Goal: Information Seeking & Learning: Learn about a topic

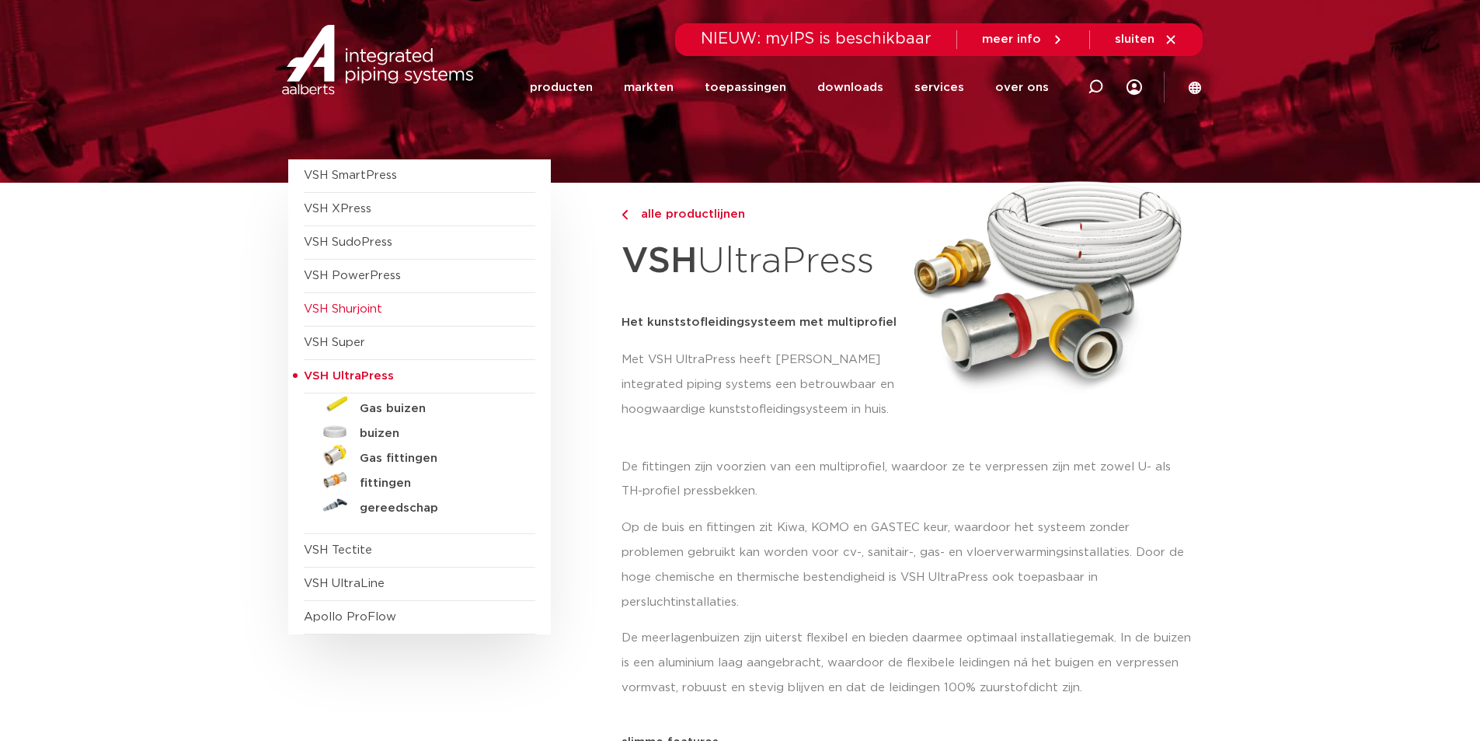
scroll to position [63, 0]
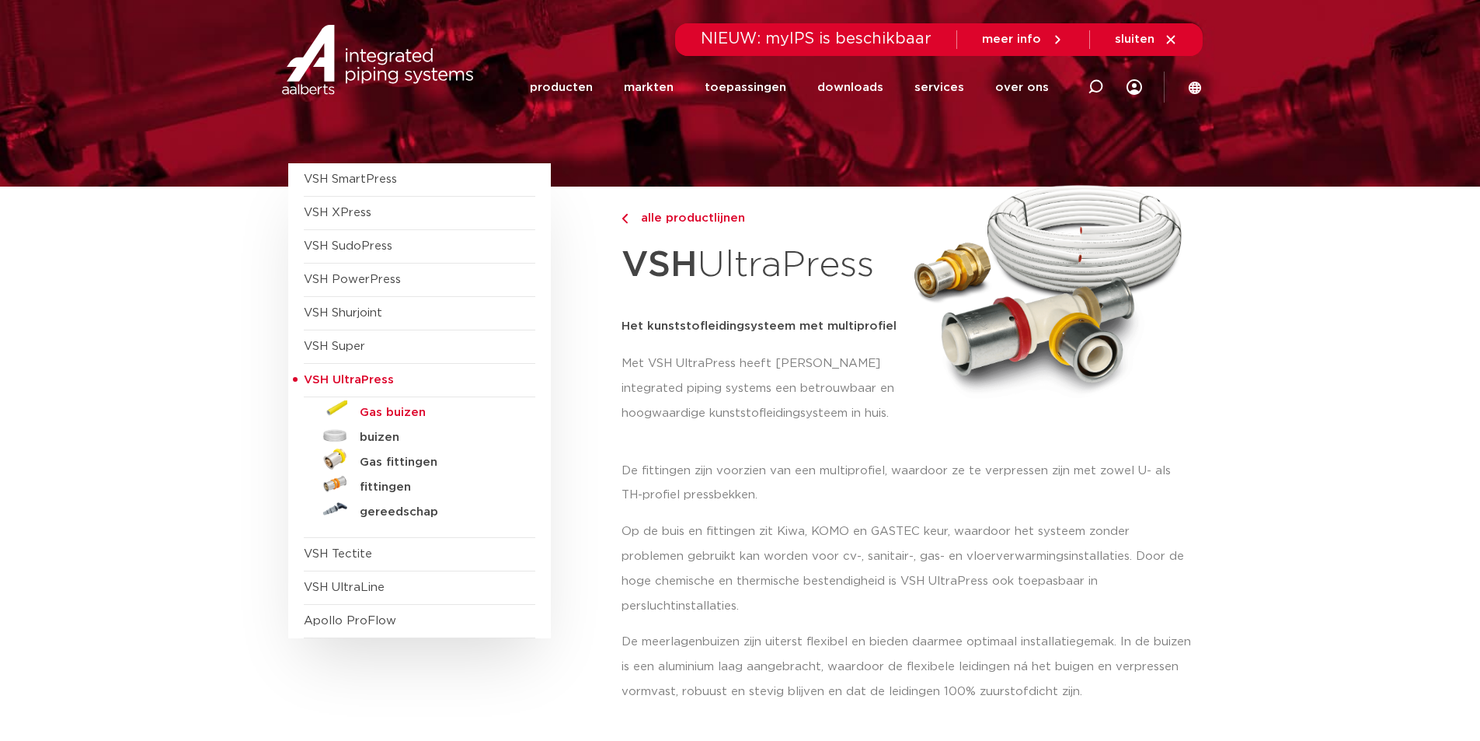
click at [409, 411] on h5 "Gas buizen" at bounding box center [437, 413] width 154 height 14
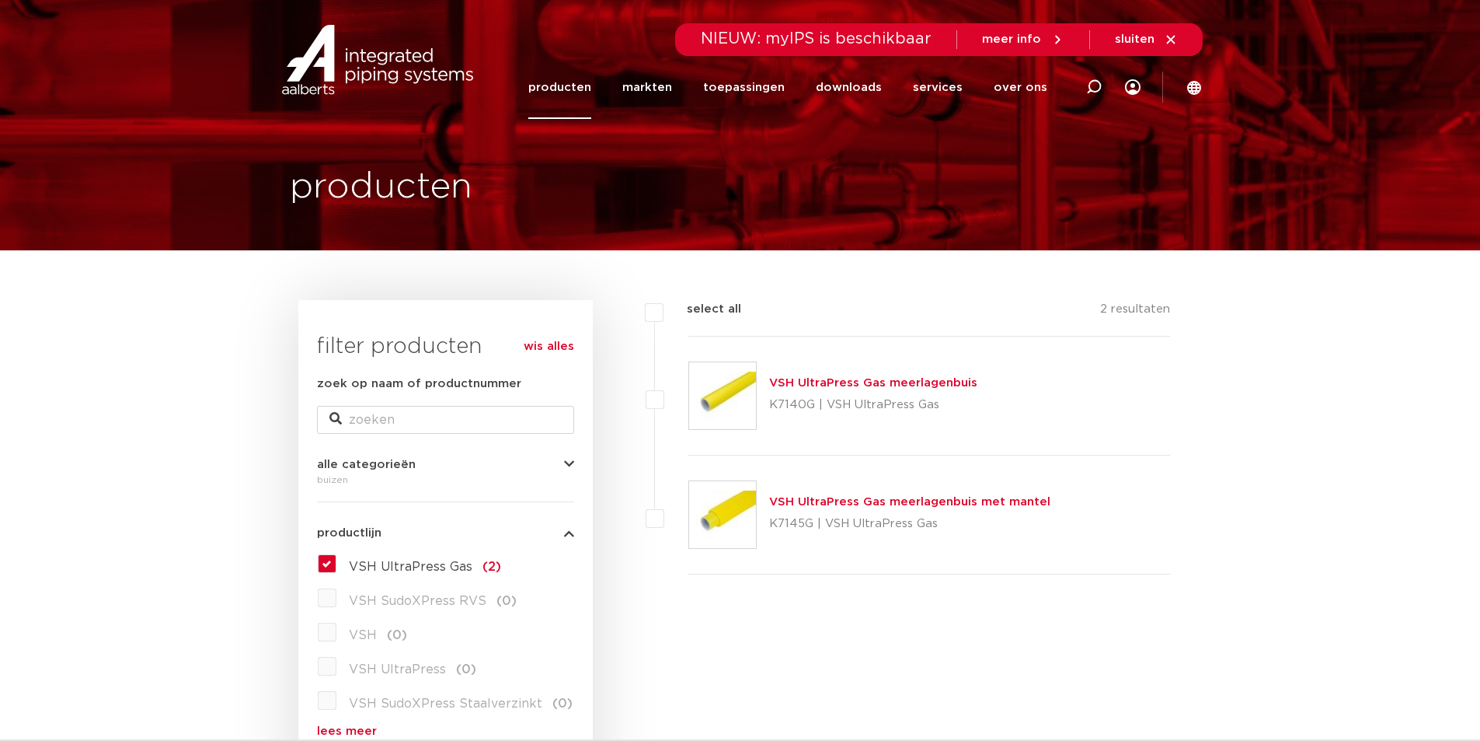
click at [942, 389] on link "VSH UltraPress Gas meerlagenbuis" at bounding box center [873, 383] width 208 height 12
